Goal: Information Seeking & Learning: Learn about a topic

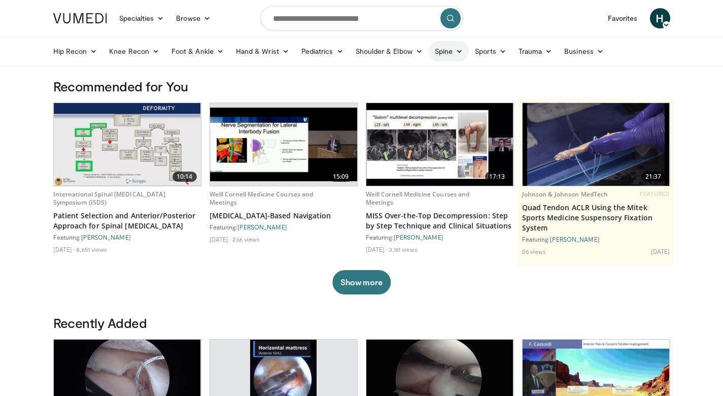
click at [454, 51] on link "Spine" at bounding box center [449, 51] width 40 height 20
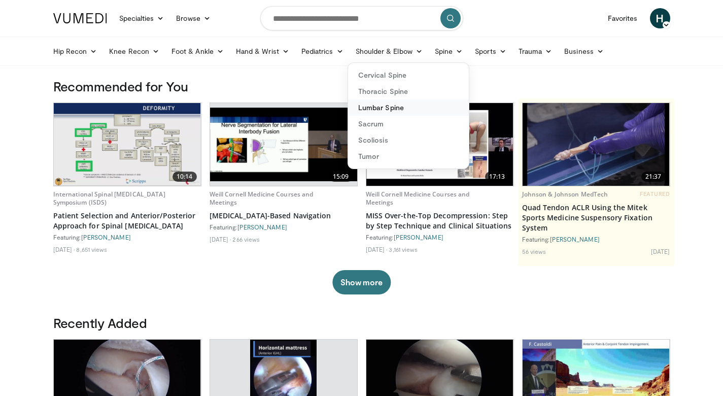
click at [404, 109] on link "Lumbar Spine" at bounding box center [408, 107] width 121 height 16
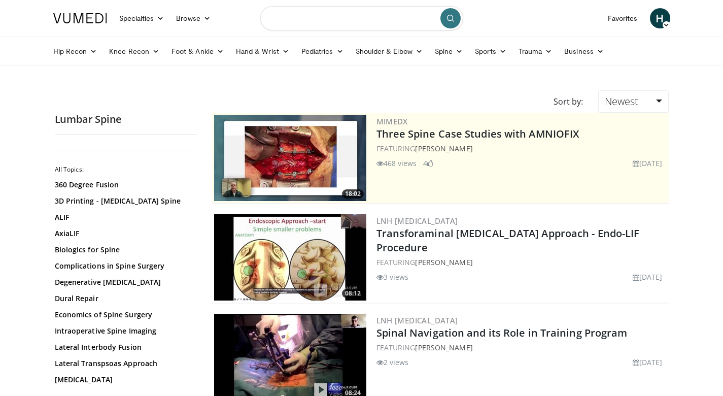
click at [301, 21] on input "Search topics, interventions" at bounding box center [361, 18] width 203 height 24
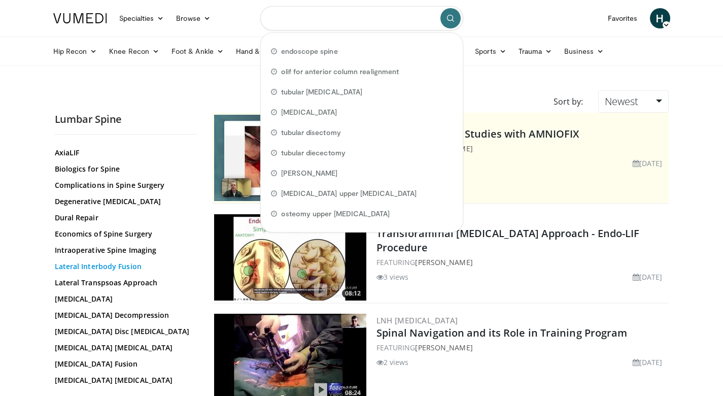
scroll to position [82, 0]
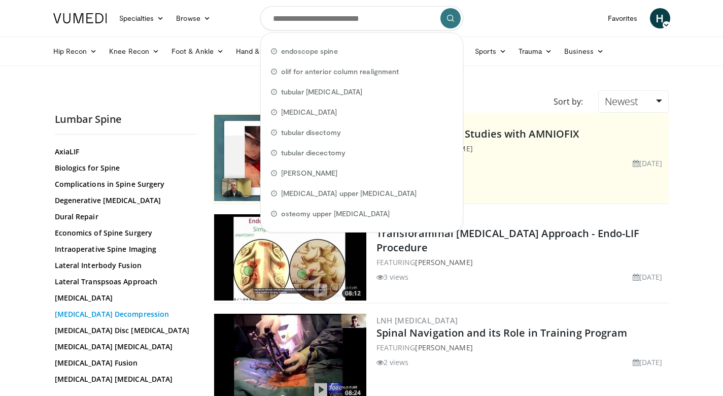
click at [102, 314] on link "Lumbar Decompression" at bounding box center [123, 314] width 137 height 10
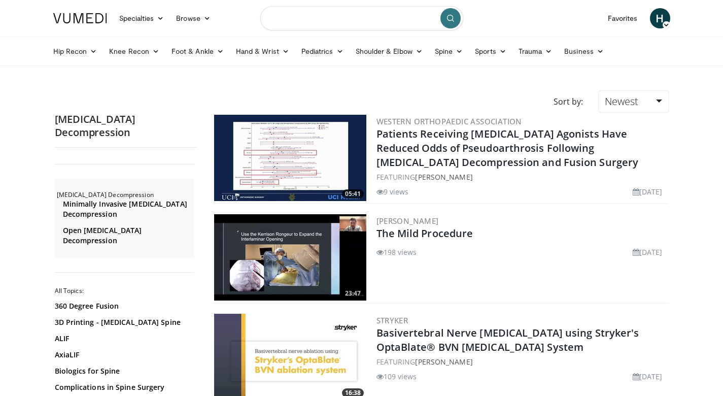
click at [319, 19] on input "Search topics, interventions" at bounding box center [361, 18] width 203 height 24
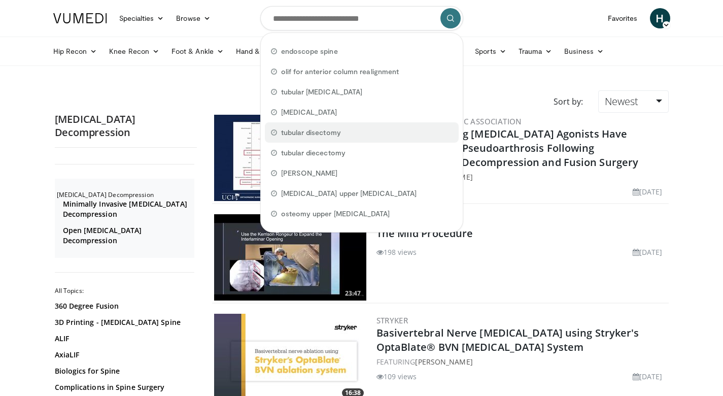
click at [299, 134] on span "tubular disectomy" at bounding box center [311, 132] width 60 height 10
type input "**********"
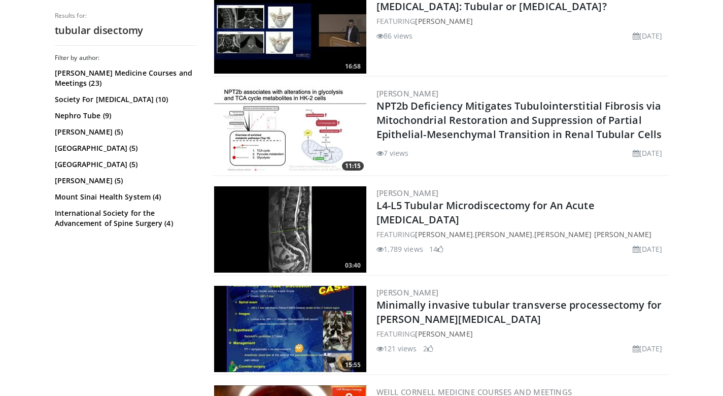
scroll to position [1122, 0]
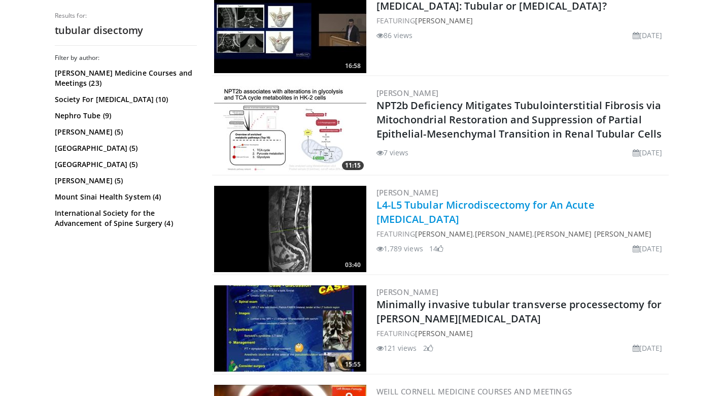
click at [413, 203] on link "L4-L5 Tubular Microdiscectomy for An Acute Disc Herniation" at bounding box center [485, 212] width 218 height 28
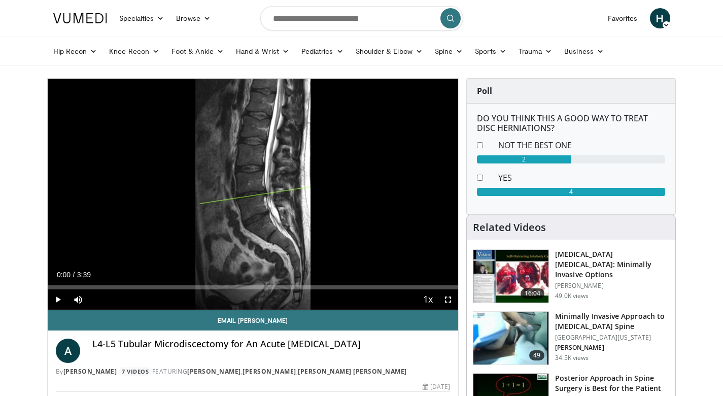
click at [57, 296] on span "Video Player" at bounding box center [58, 299] width 20 height 20
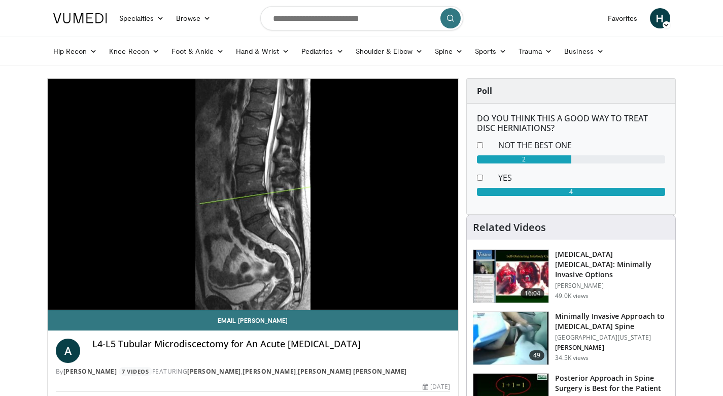
click at [57, 296] on div "10 seconds Tap to unmute" at bounding box center [253, 194] width 411 height 231
